Goal: Information Seeking & Learning: Learn about a topic

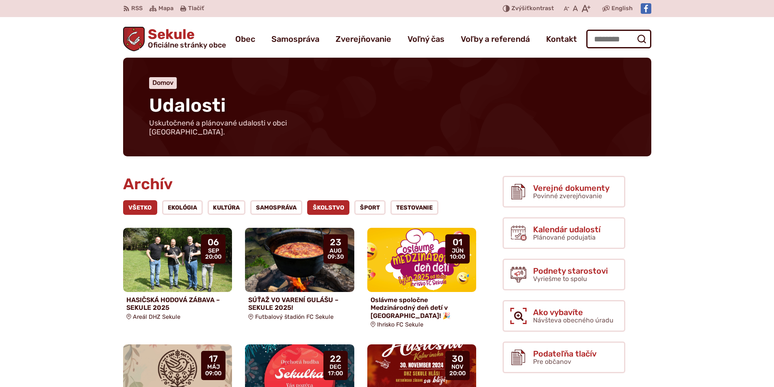
click at [337, 200] on link "ŠKOLSTVO" at bounding box center [328, 207] width 43 height 15
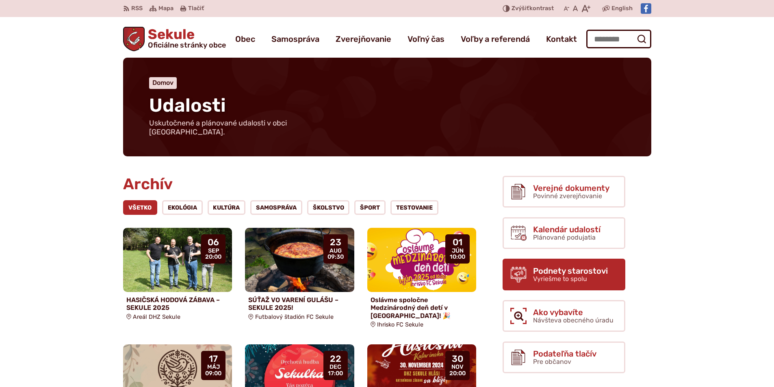
click at [595, 270] on span "Podnety starostovi Vyriešme to spolu" at bounding box center [570, 274] width 75 height 16
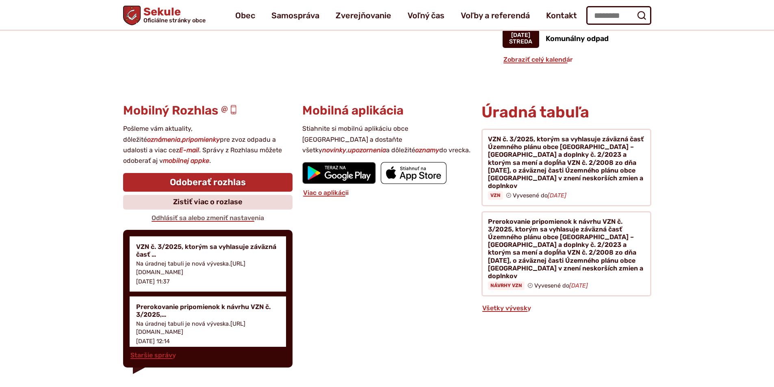
scroll to position [772, 0]
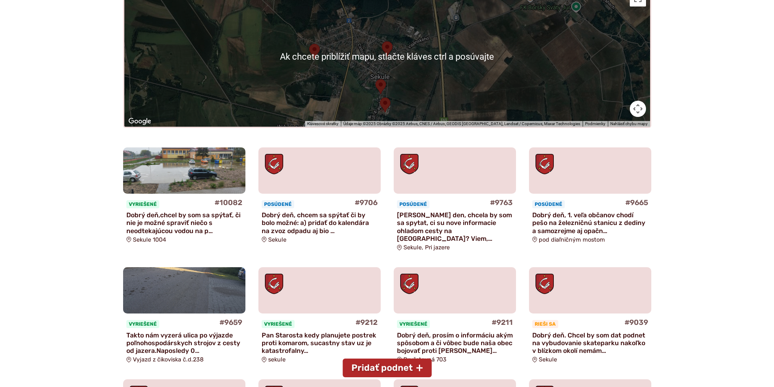
scroll to position [203, 0]
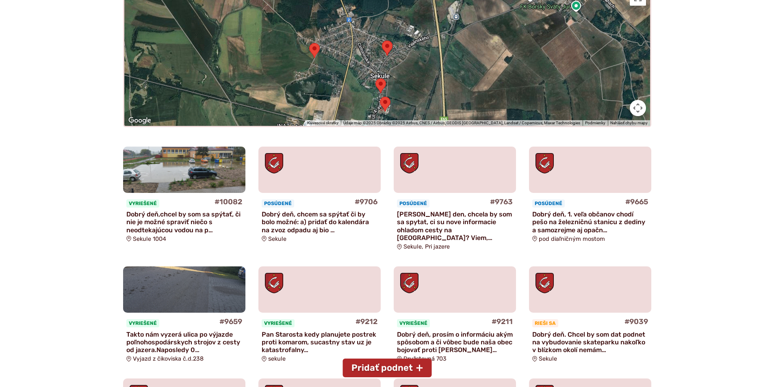
click at [579, 217] on p "Dobrý deň, 1. veľa občanov chodí pešo na železničnú stanicu z dediny a samozrej…" at bounding box center [590, 222] width 116 height 24
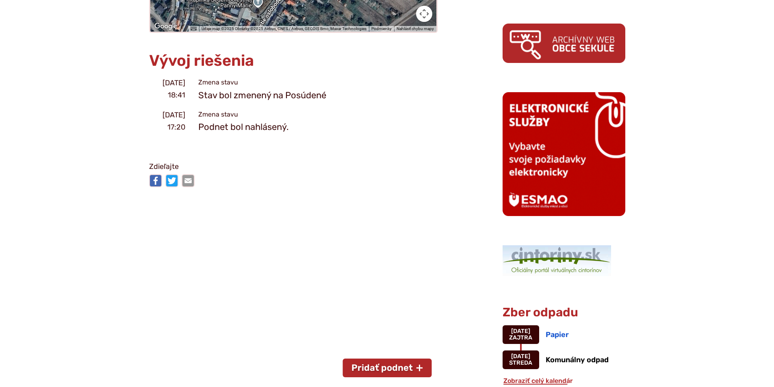
scroll to position [447, 0]
